Goal: Information Seeking & Learning: Learn about a topic

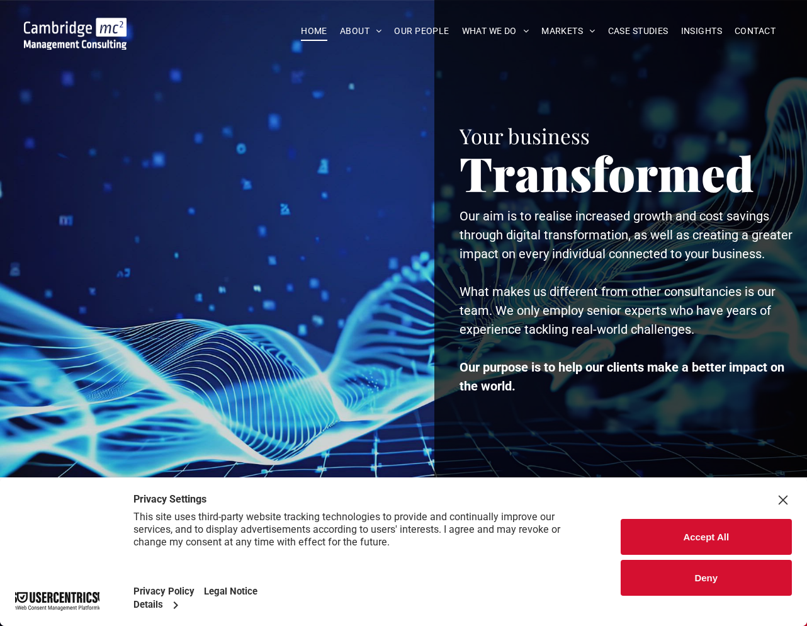
scroll to position [3, 1]
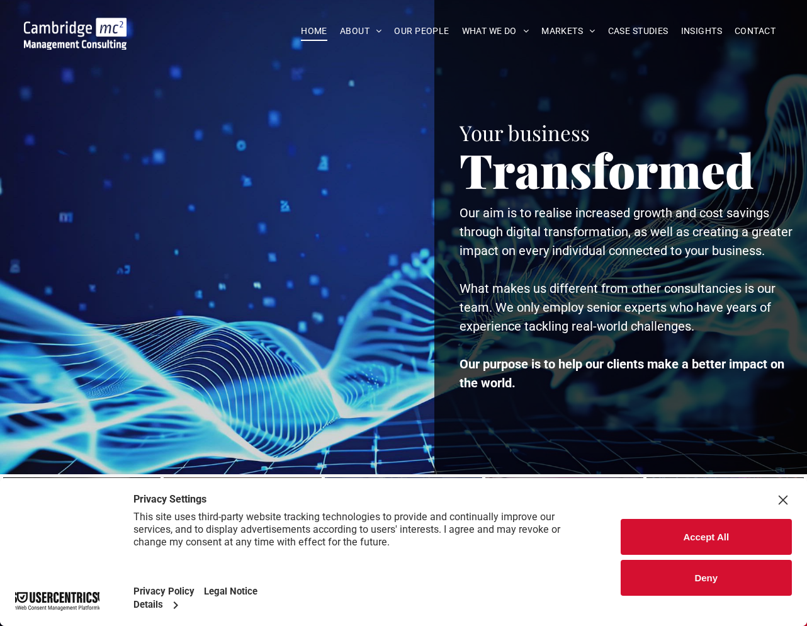
click at [740, 551] on button "Accept All" at bounding box center [707, 537] width 172 height 36
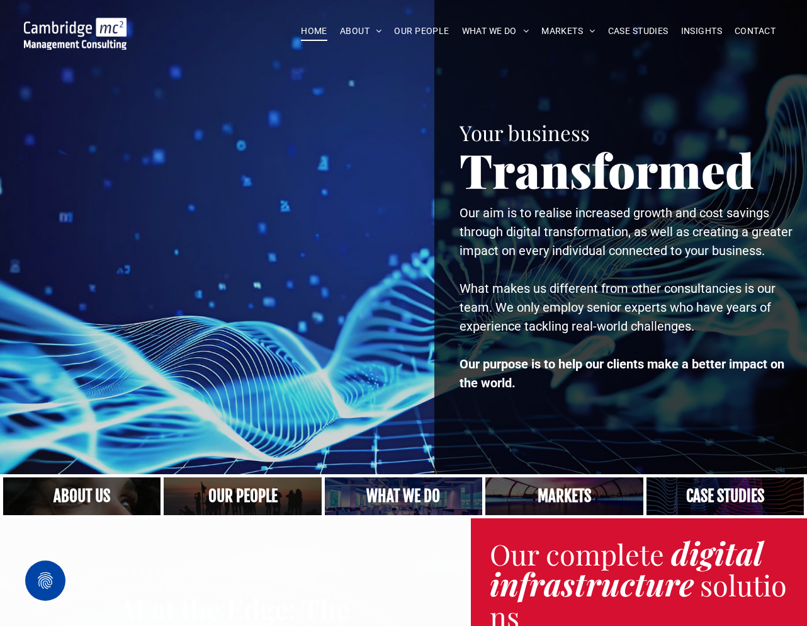
scroll to position [3, 0]
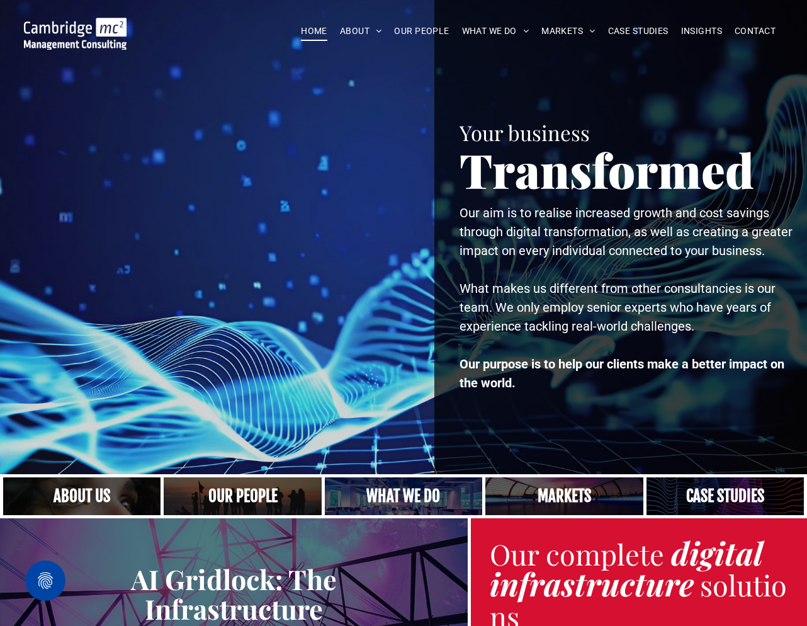
click at [275, 494] on link "A crowd in silhouette at sunset, on a rise or lookout point" at bounding box center [242, 496] width 167 height 40
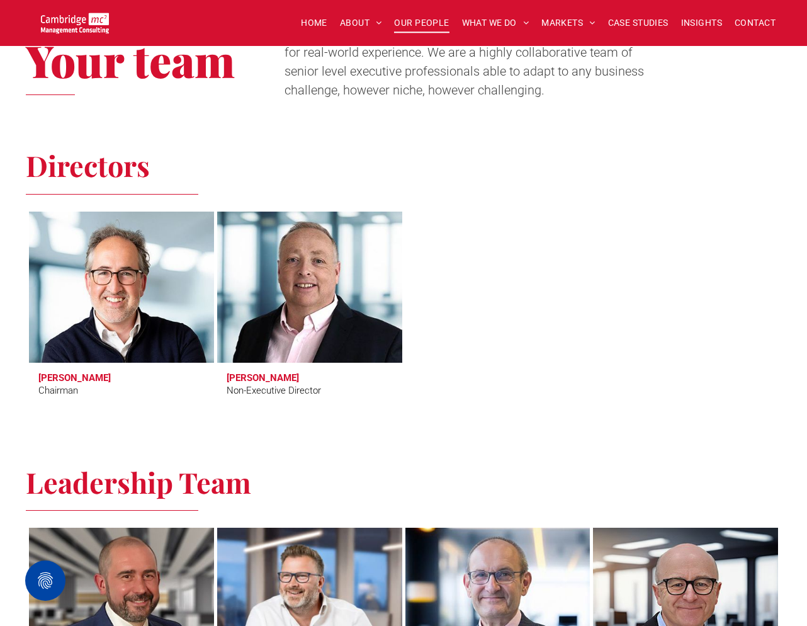
scroll to position [443, 0]
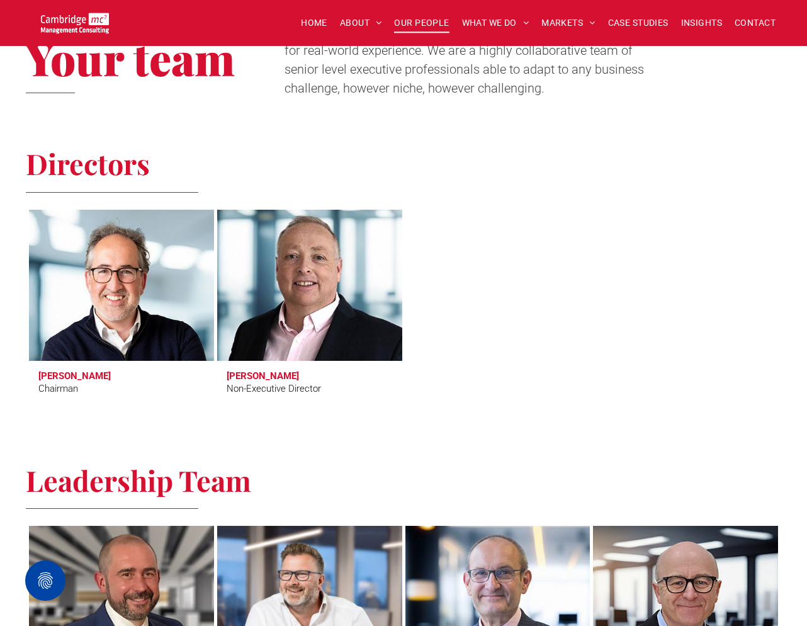
click at [370, 329] on link at bounding box center [310, 285] width 196 height 160
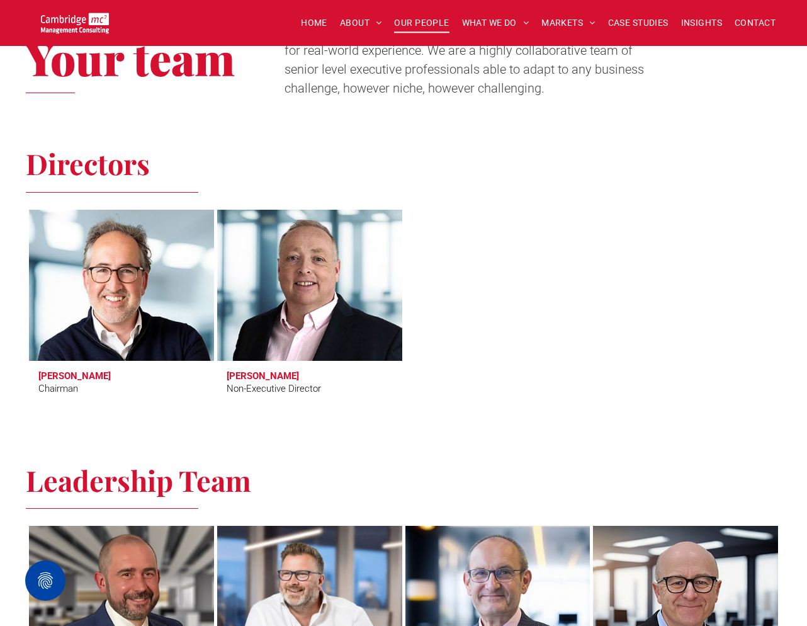
click at [138, 266] on link at bounding box center [121, 285] width 196 height 160
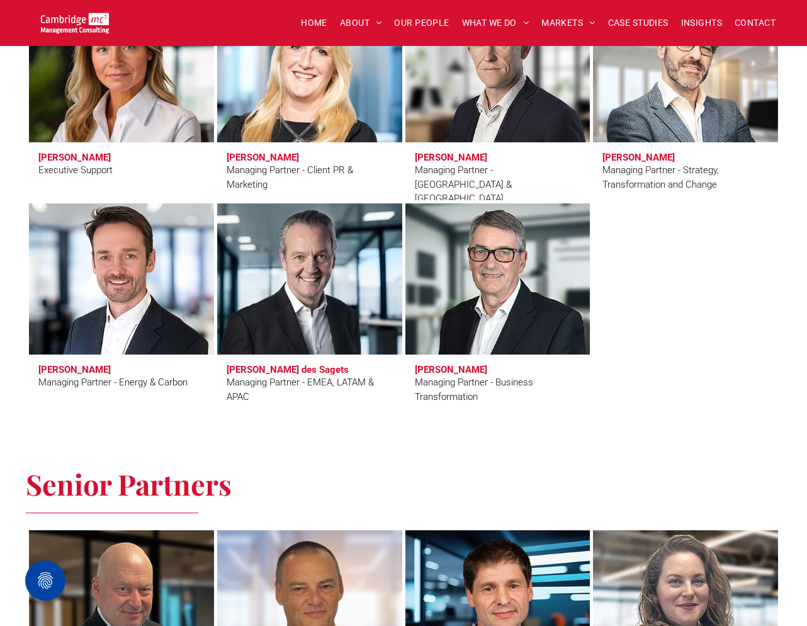
scroll to position [1163, 0]
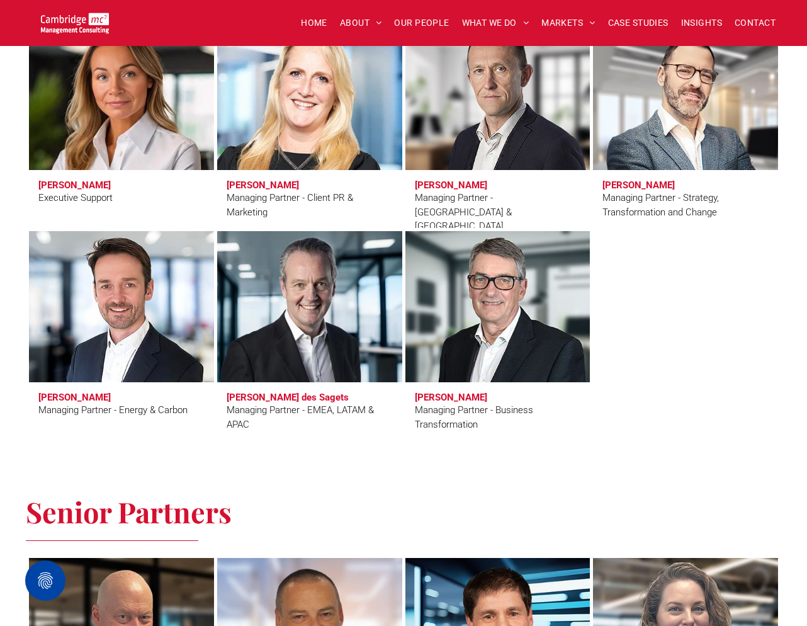
click at [351, 144] on link at bounding box center [310, 94] width 196 height 160
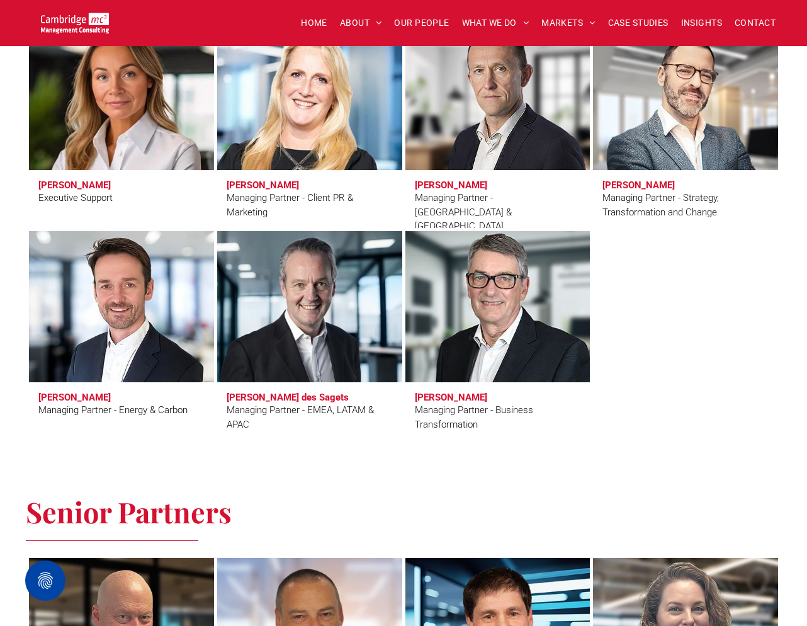
click at [461, 331] on link at bounding box center [498, 307] width 196 height 160
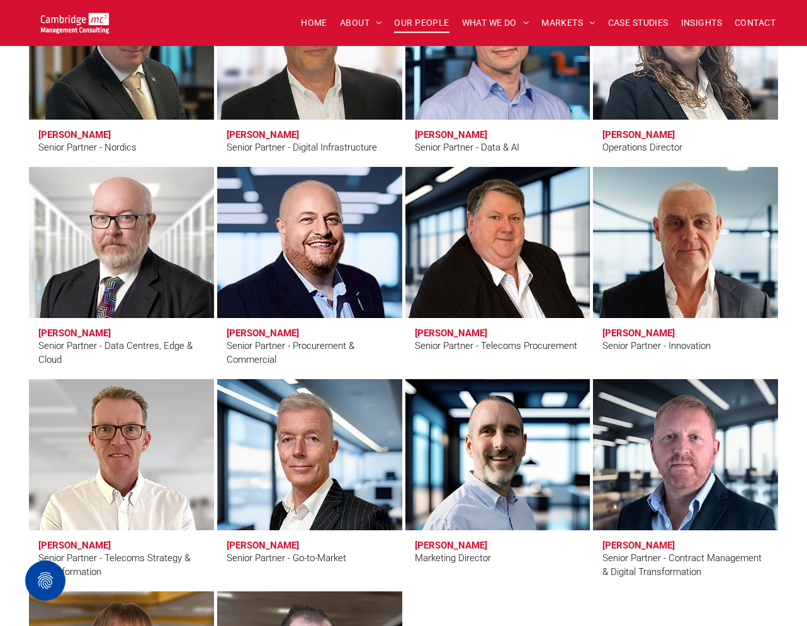
scroll to position [1753, 0]
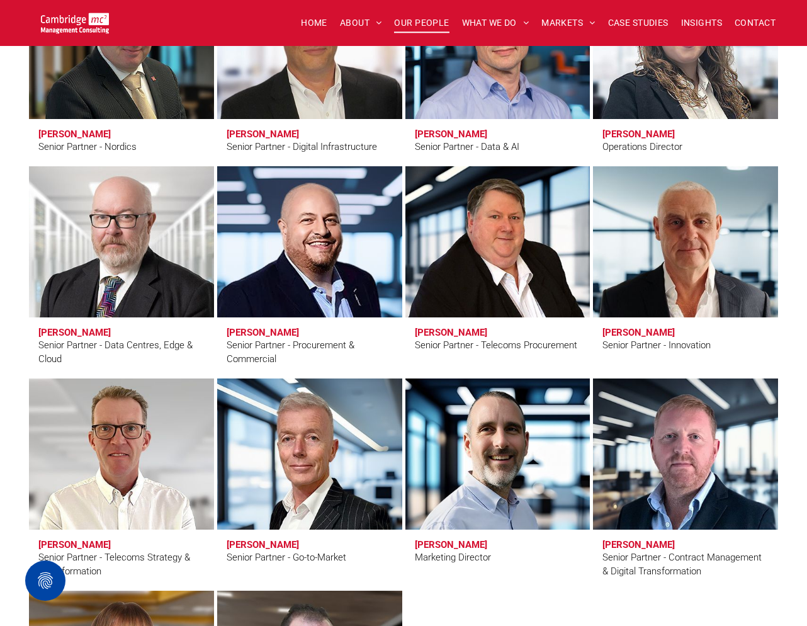
click at [496, 467] on link "Karl Salter" at bounding box center [498, 454] width 196 height 160
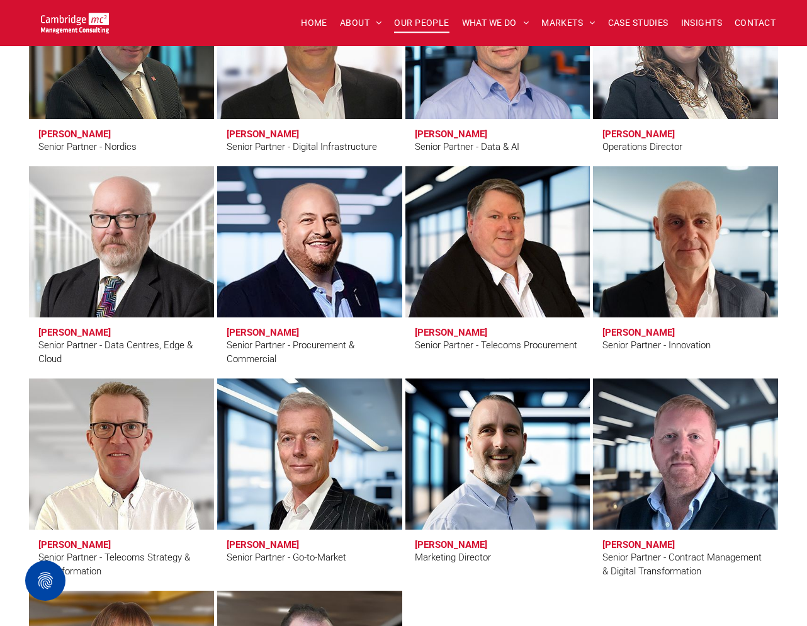
click at [161, 481] on link "Clive Quantrill" at bounding box center [121, 454] width 196 height 160
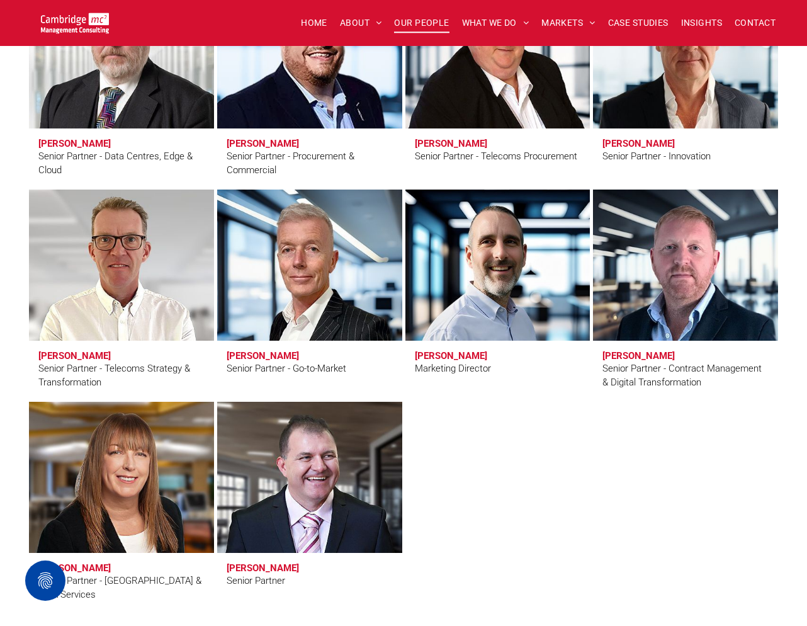
scroll to position [1944, 0]
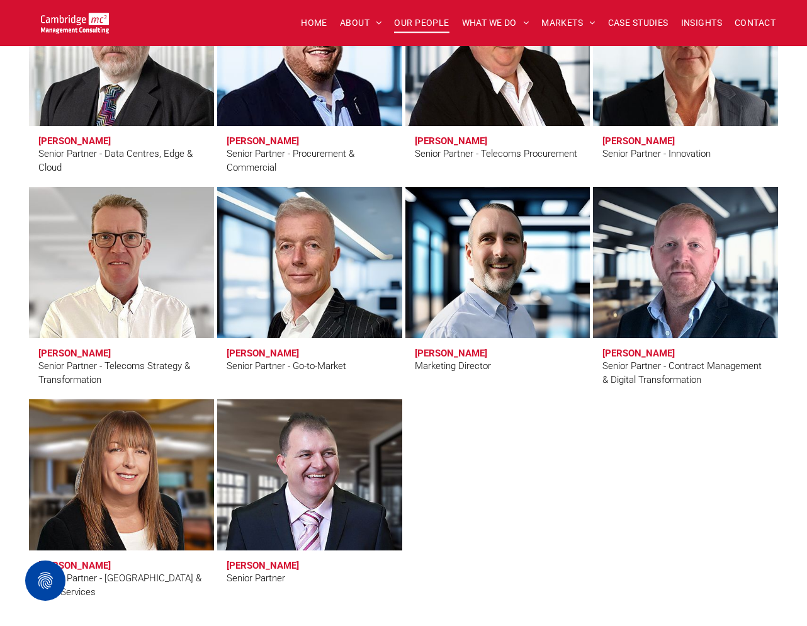
click at [290, 305] on link "Andy Bills" at bounding box center [310, 263] width 196 height 160
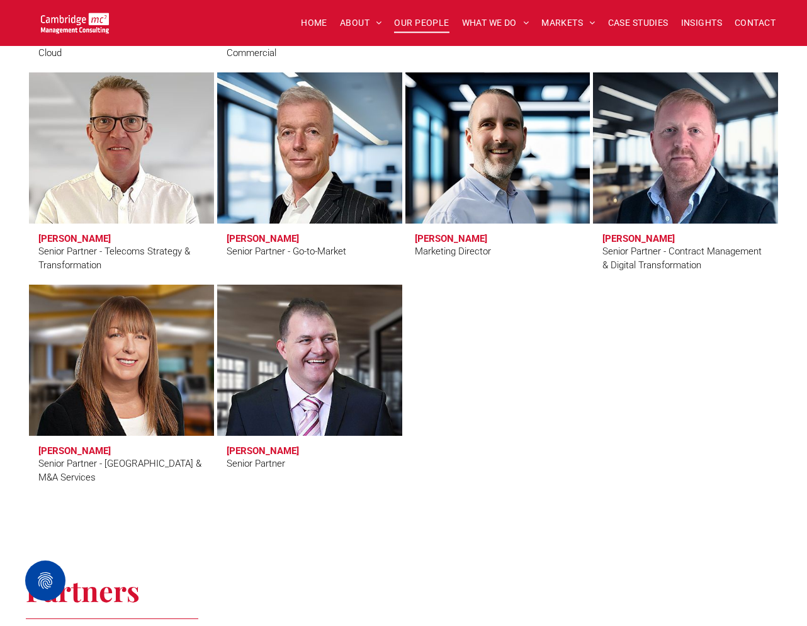
scroll to position [2063, 0]
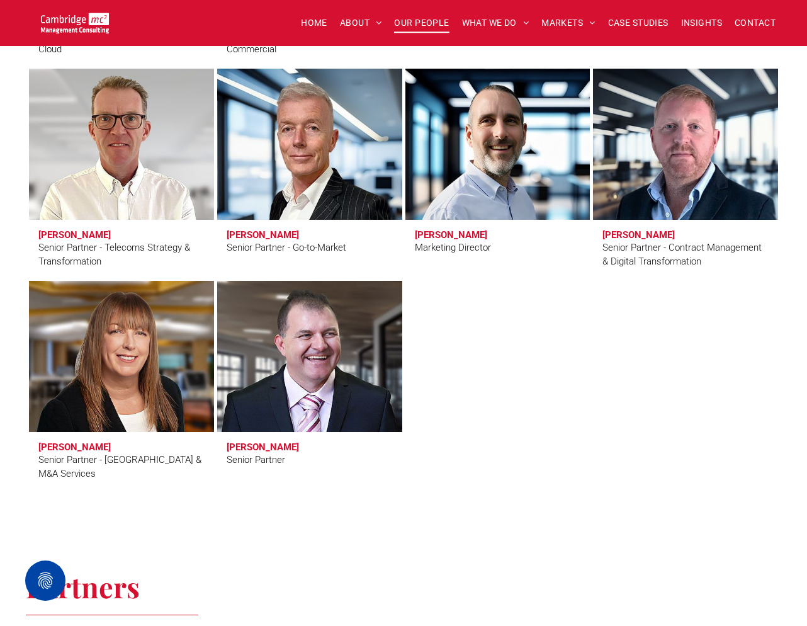
click at [239, 341] on link "Paul Turk" at bounding box center [310, 356] width 196 height 160
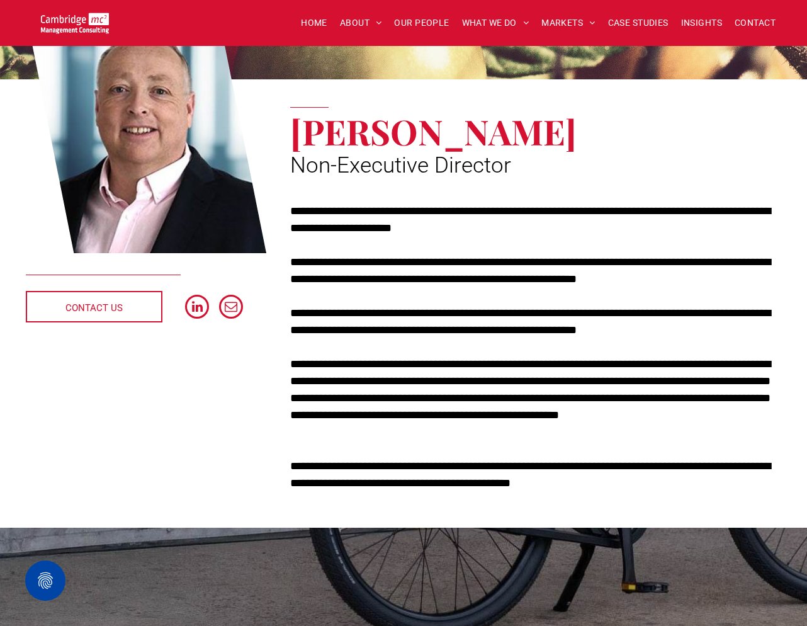
scroll to position [157, 0]
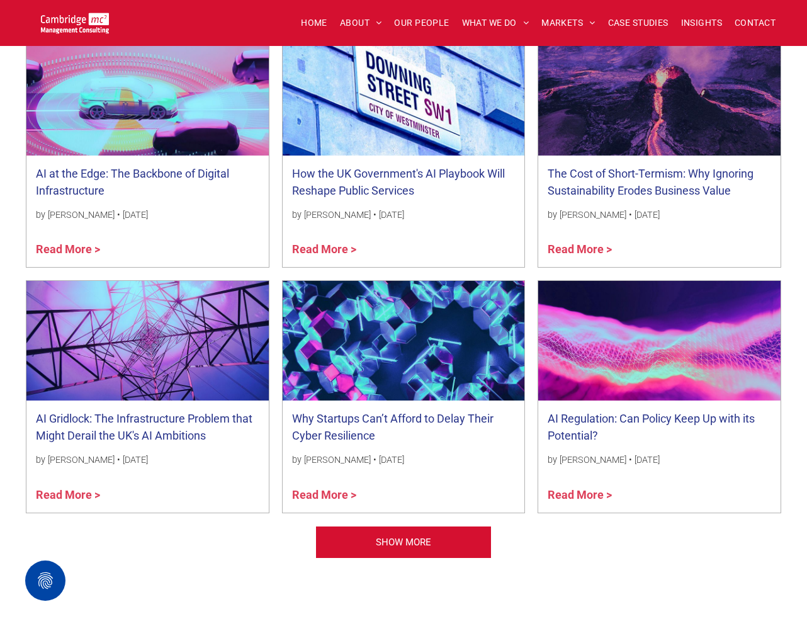
scroll to position [964, 0]
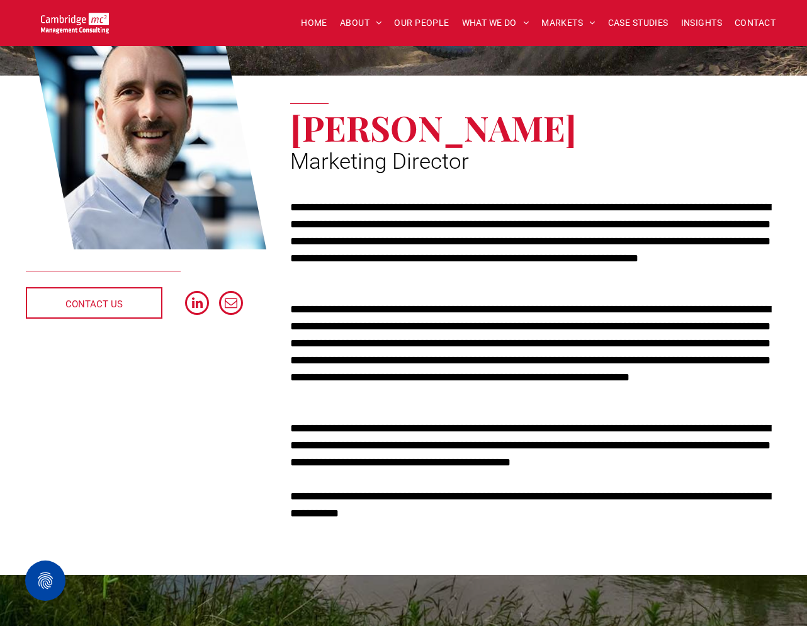
scroll to position [185, 0]
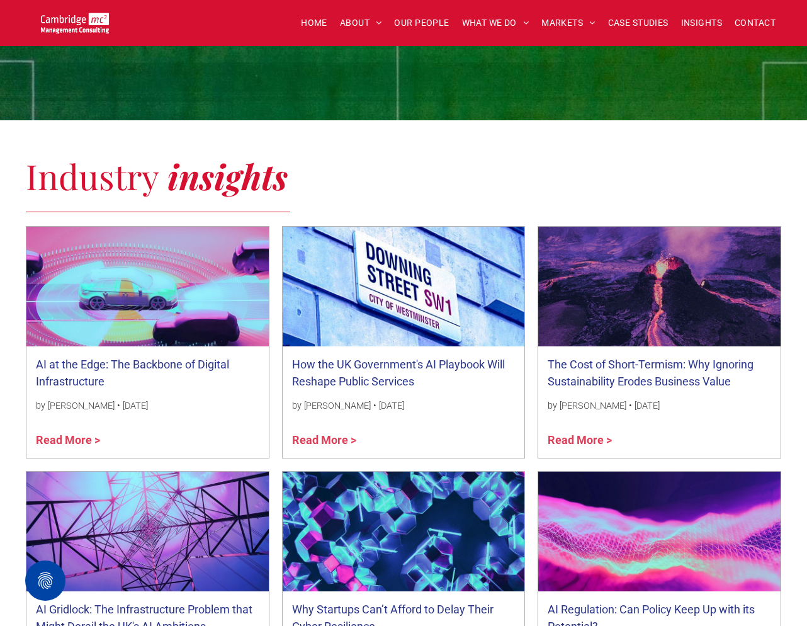
scroll to position [757, 0]
